Goal: Use online tool/utility: Utilize a website feature to perform a specific function

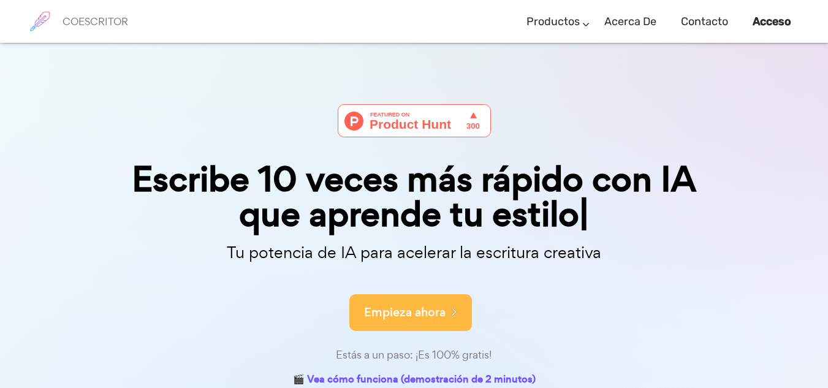
click at [431, 302] on button "Empieza ahora" at bounding box center [410, 312] width 123 height 37
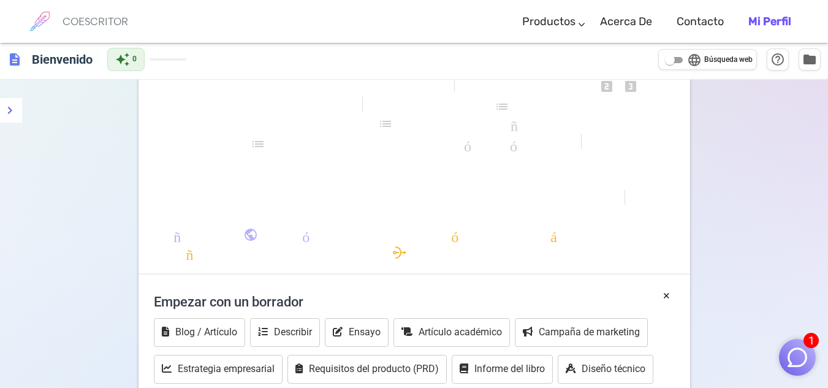
scroll to position [61, 0]
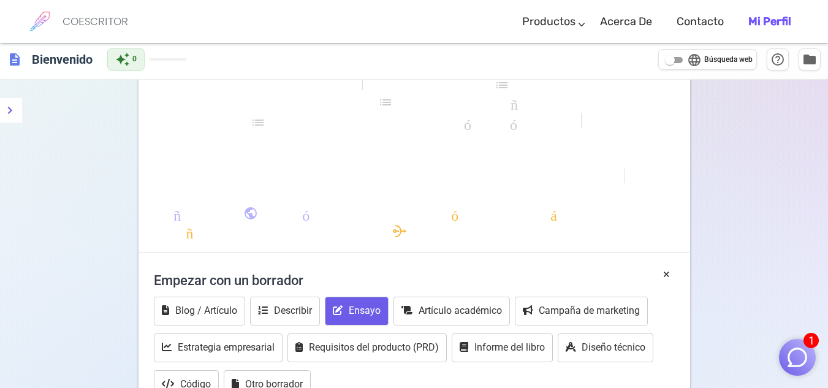
click at [366, 302] on button "Ensayo" at bounding box center [357, 311] width 64 height 29
click at [357, 308] on font "Ensayo" at bounding box center [365, 311] width 32 height 12
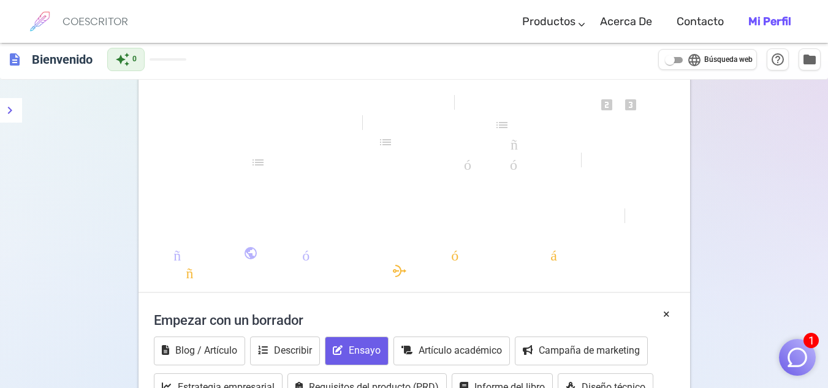
scroll to position [0, 0]
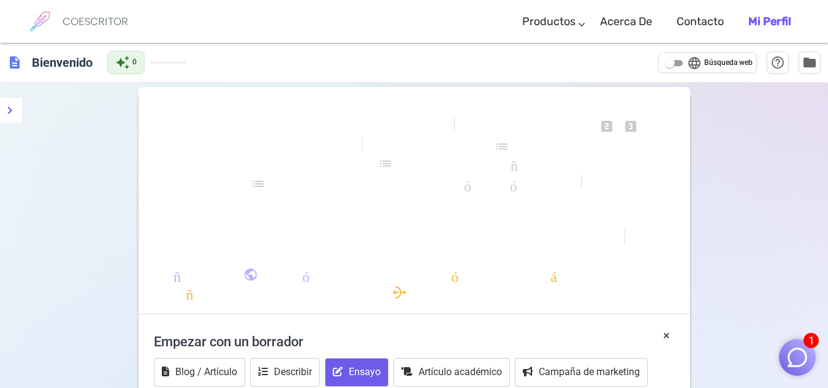
click at [305, 175] on div "formato_negrita formato_cursiva formato_subrayado se ve_uno looks_two looks_3 f…" at bounding box center [415, 206] width 552 height 216
click at [234, 119] on font "formato_subrayado" at bounding box center [324, 126] width 250 height 15
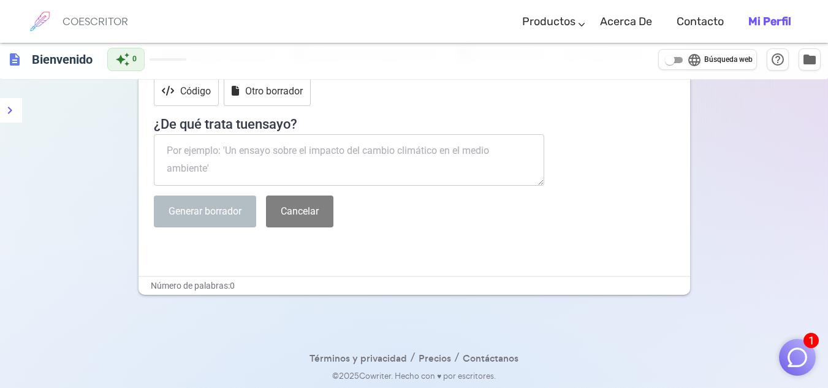
scroll to position [293, 0]
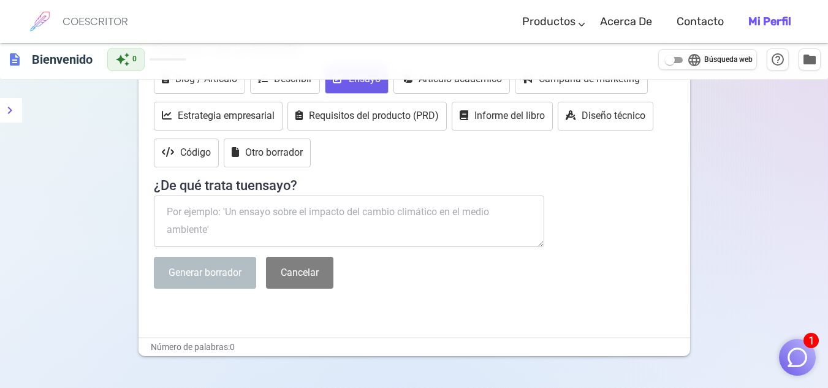
click at [348, 211] on textarea at bounding box center [349, 221] width 391 height 51
paste textarea "Realizar un ensayo de 5 paginas de los principales conceptos de la ingeniería d…"
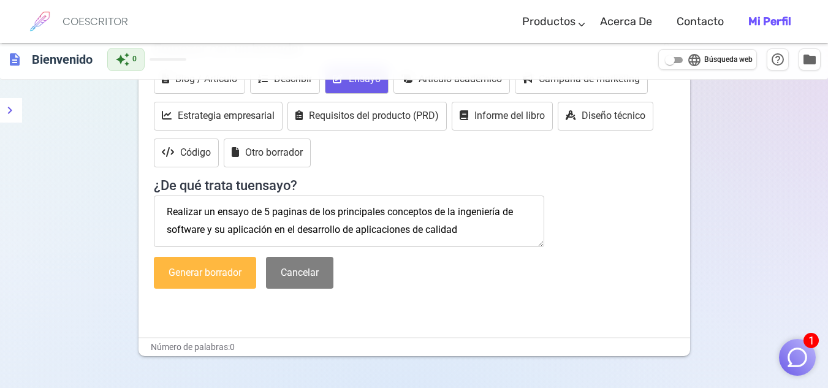
type textarea "Realizar un ensayo de 5 paginas de los principales conceptos de la ingeniería d…"
click at [211, 268] on font "Generar borrador" at bounding box center [205, 273] width 73 height 12
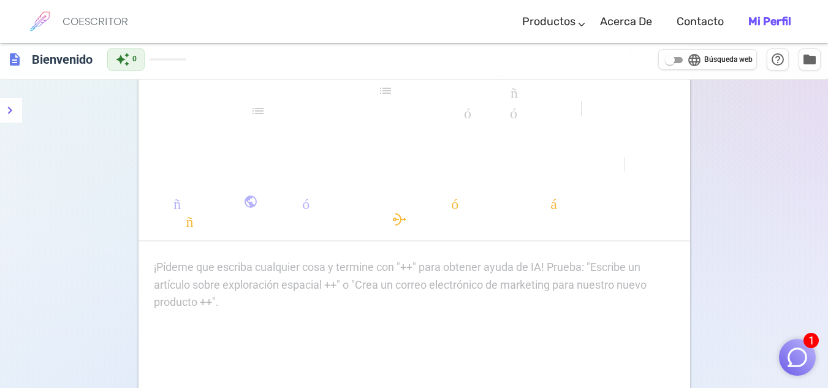
scroll to position [0, 0]
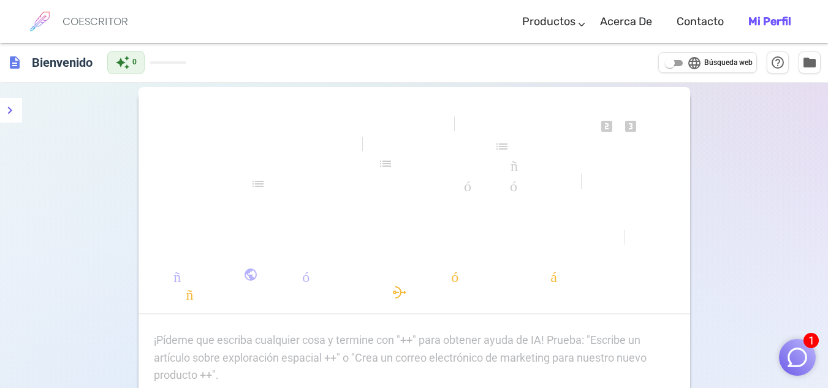
click at [384, 135] on span "formato_subrayado" at bounding box center [324, 128] width 250 height 18
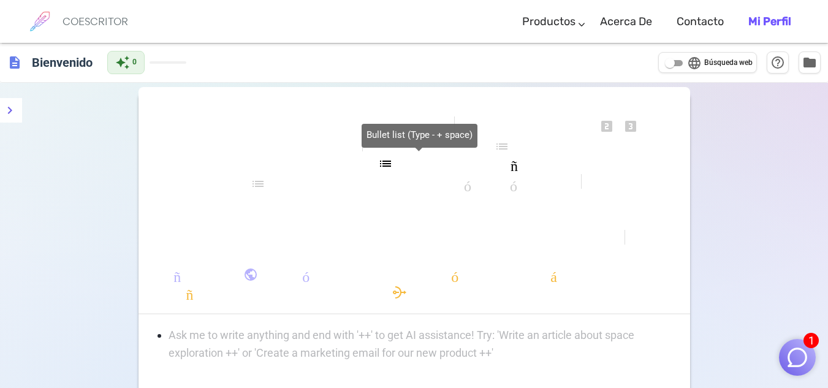
click at [344, 159] on font "formato_lista_con_viñetas" at bounding box center [418, 163] width 316 height 15
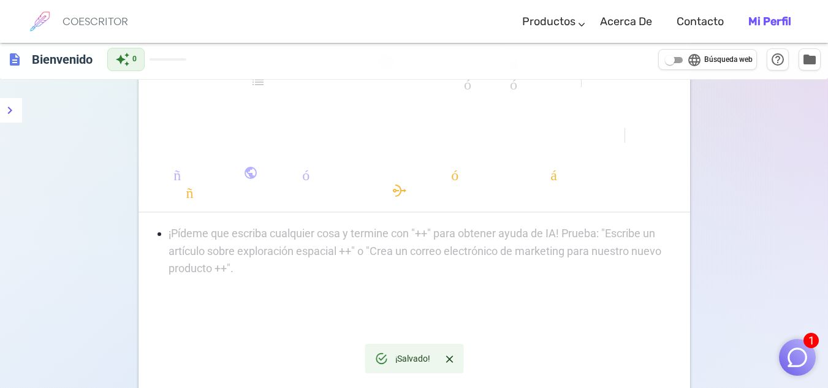
scroll to position [123, 0]
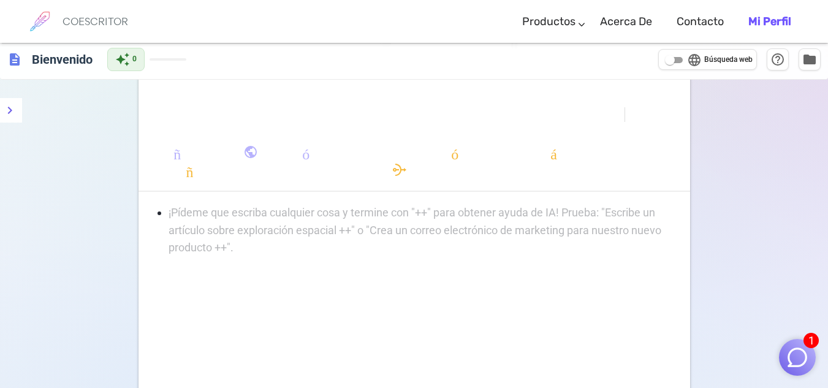
click at [183, 239] on div "¡Pídeme que escriba cualquier cosa y termine con "++" para obtener ayuda de IA!…" at bounding box center [414, 230] width 521 height 53
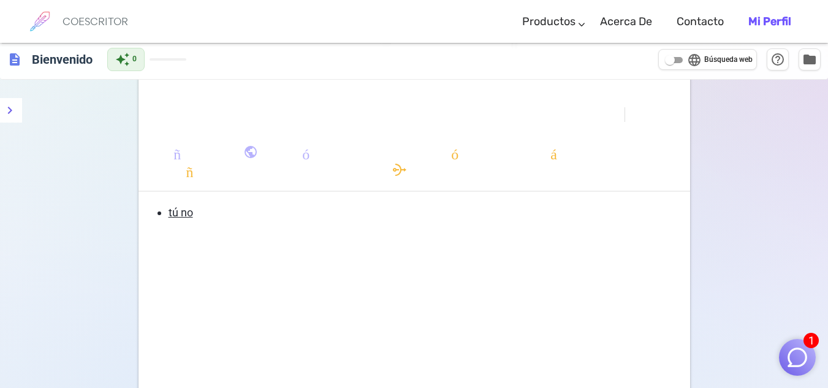
click at [245, 219] on li "tú no" at bounding box center [422, 213] width 506 height 18
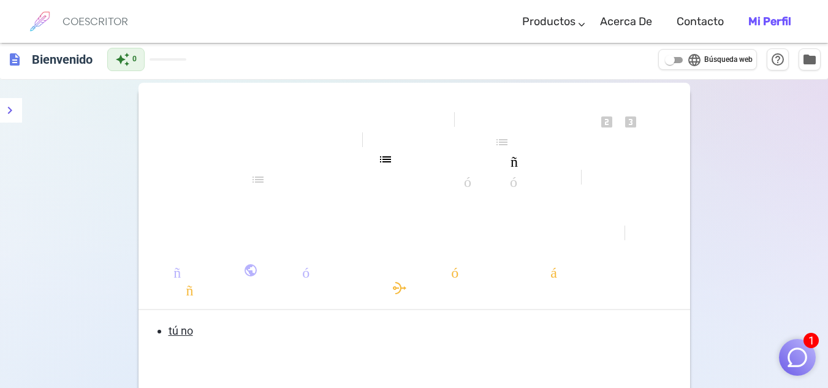
scroll to position [0, 0]
